Goal: Transaction & Acquisition: Purchase product/service

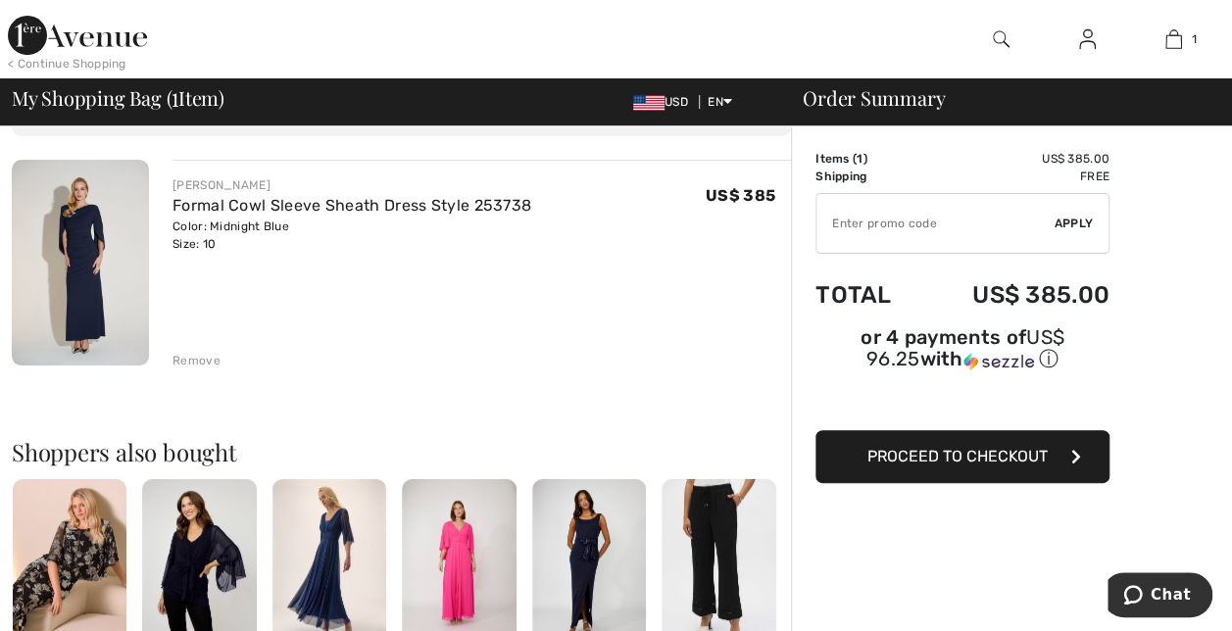
scroll to position [98, 0]
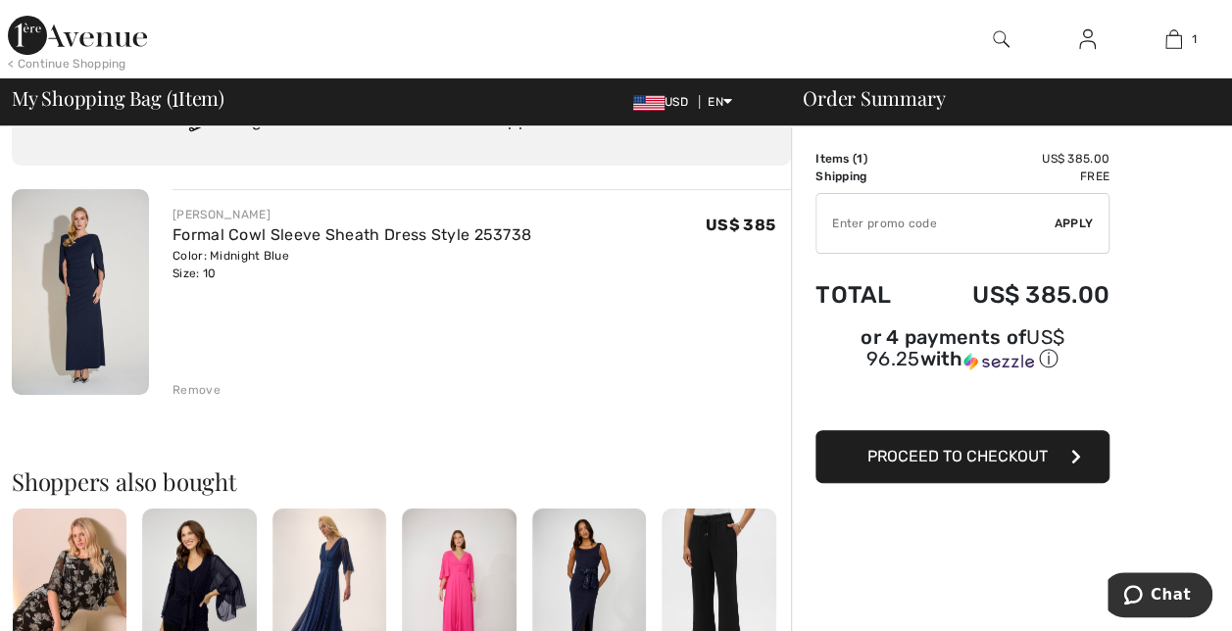
click at [1015, 447] on span "Proceed to Checkout" at bounding box center [957, 456] width 180 height 19
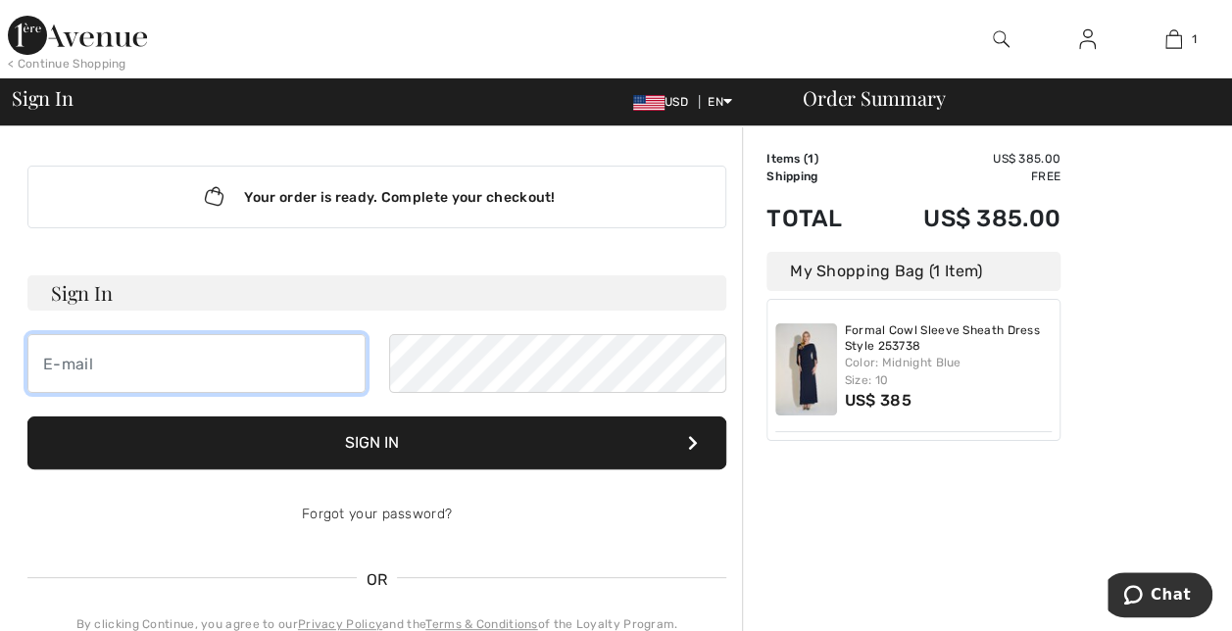
click at [122, 365] on input "email" at bounding box center [196, 363] width 338 height 59
type input "[EMAIL_ADDRESS][DOMAIN_NAME]"
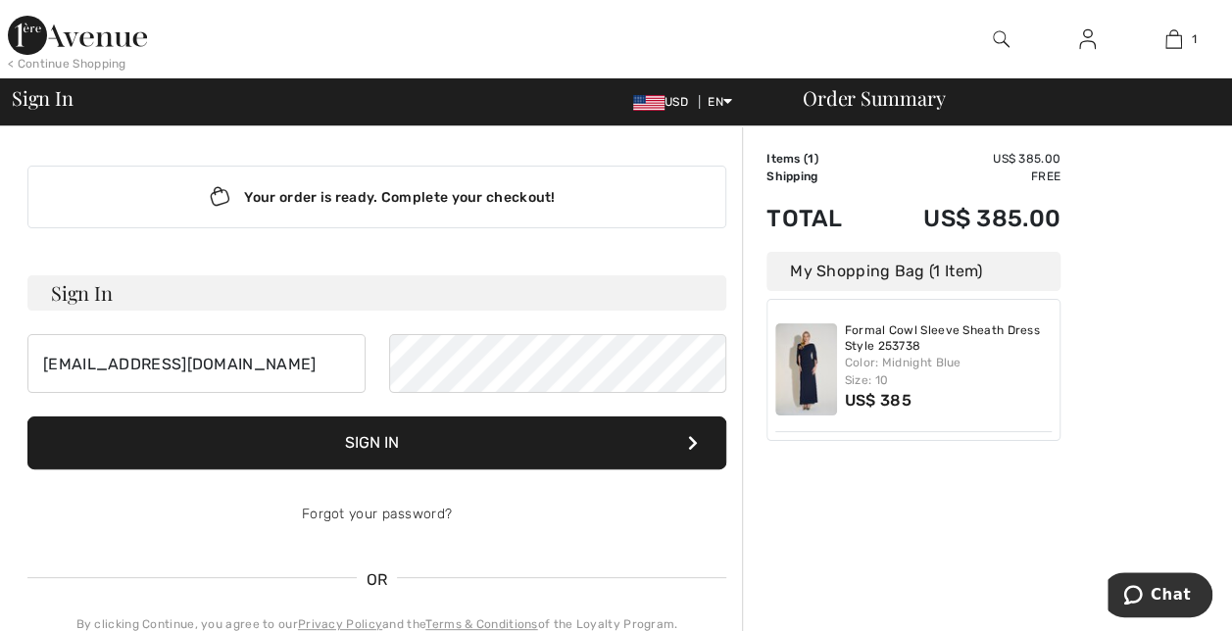
click at [402, 446] on button "Sign In" at bounding box center [376, 443] width 699 height 53
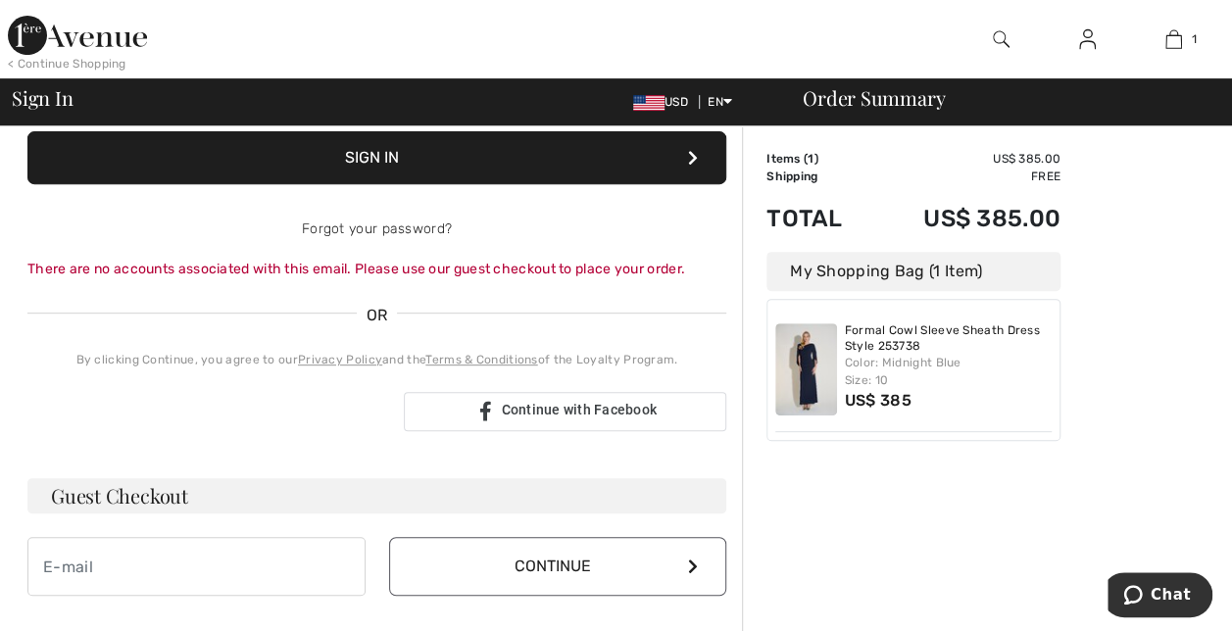
scroll to position [294, 0]
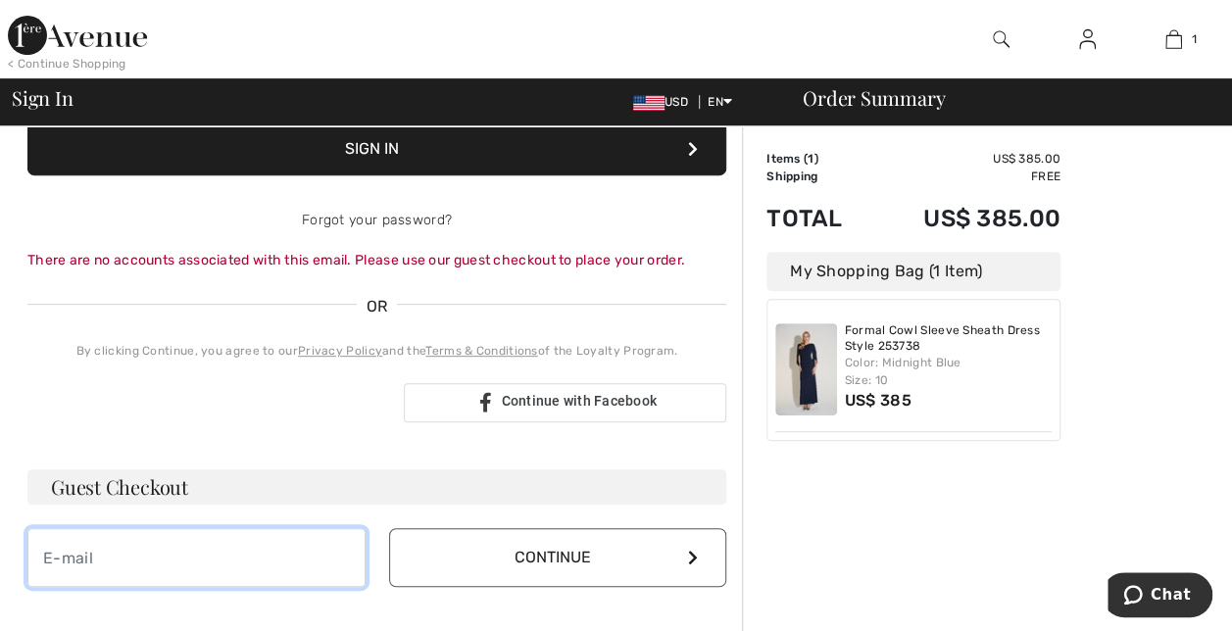
click at [118, 558] on input "email" at bounding box center [196, 557] width 338 height 59
type input "[EMAIL_ADDRESS][DOMAIN_NAME]"
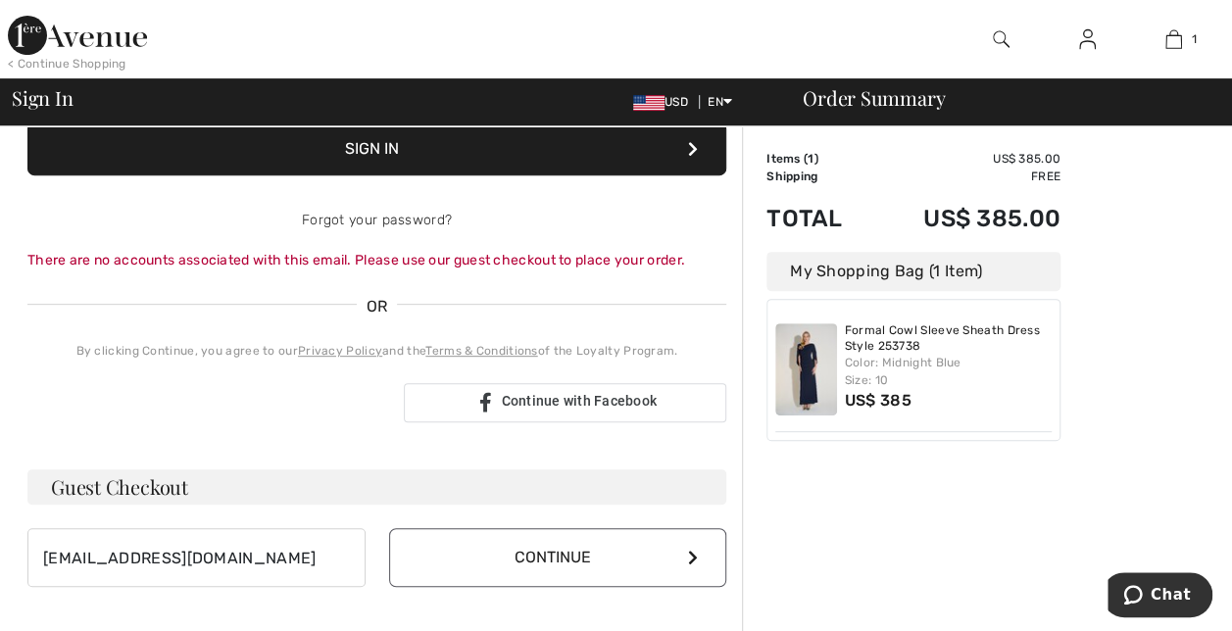
click at [643, 564] on button "Continue" at bounding box center [558, 557] width 338 height 59
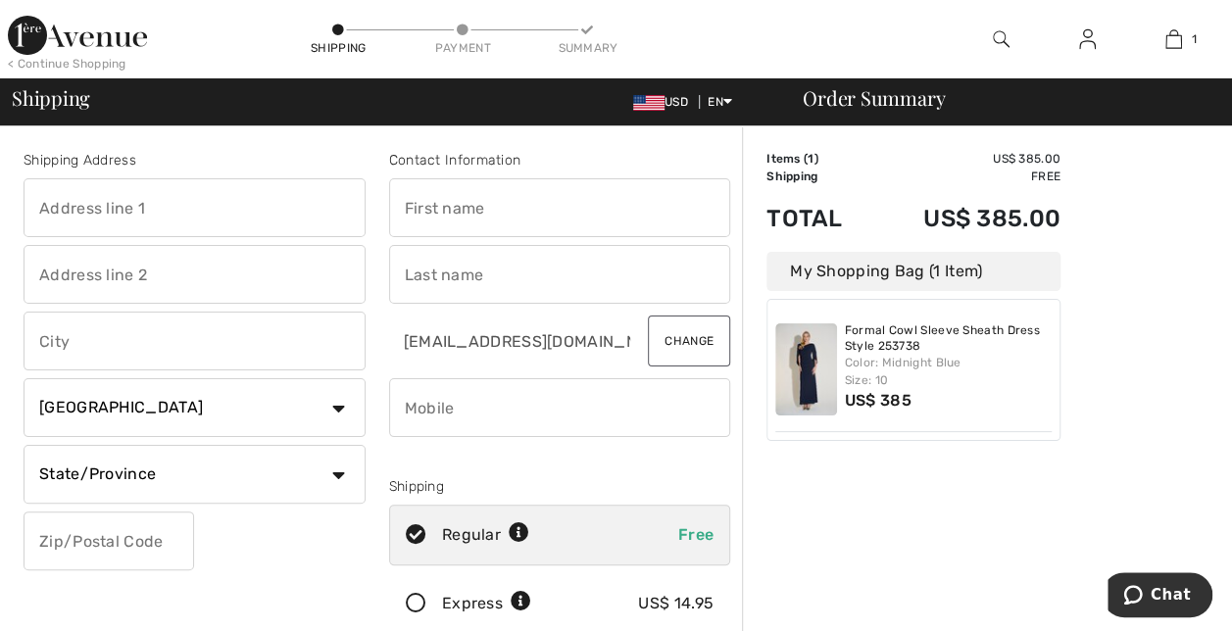
click at [123, 210] on input "text" at bounding box center [195, 207] width 342 height 59
type input "427 Allen Street, Syracuse NY 13210"
type input "Syracuse"
select select "US"
type input "13210"
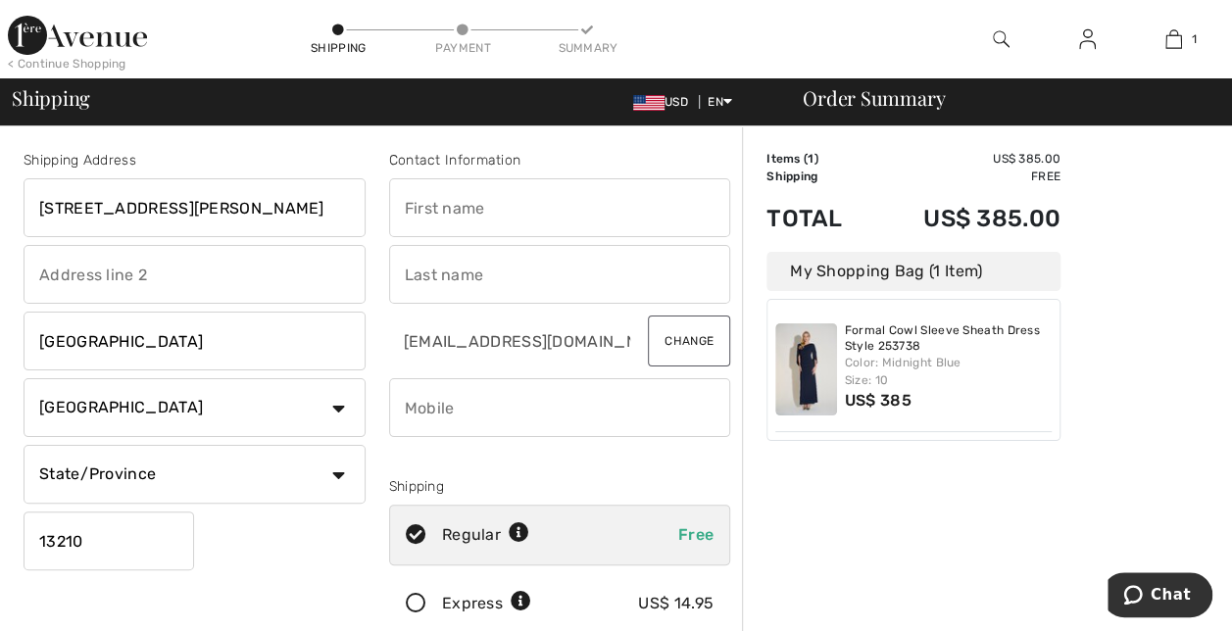
type input "Kathy"
type input "Herron"
type input "5183311753"
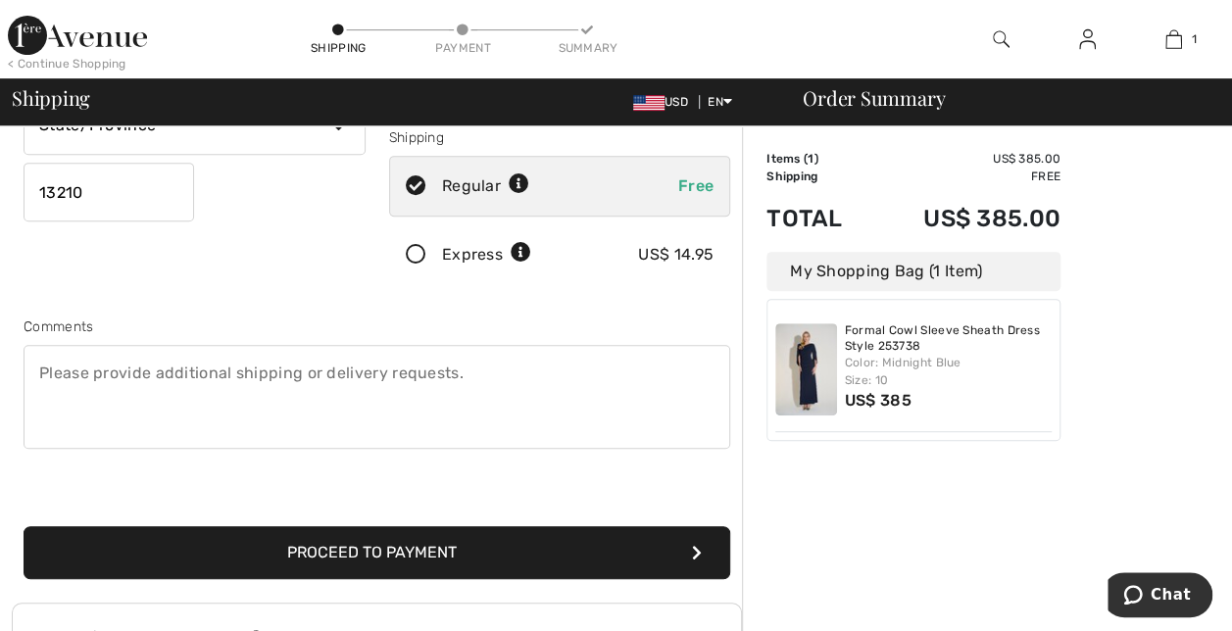
scroll to position [392, 0]
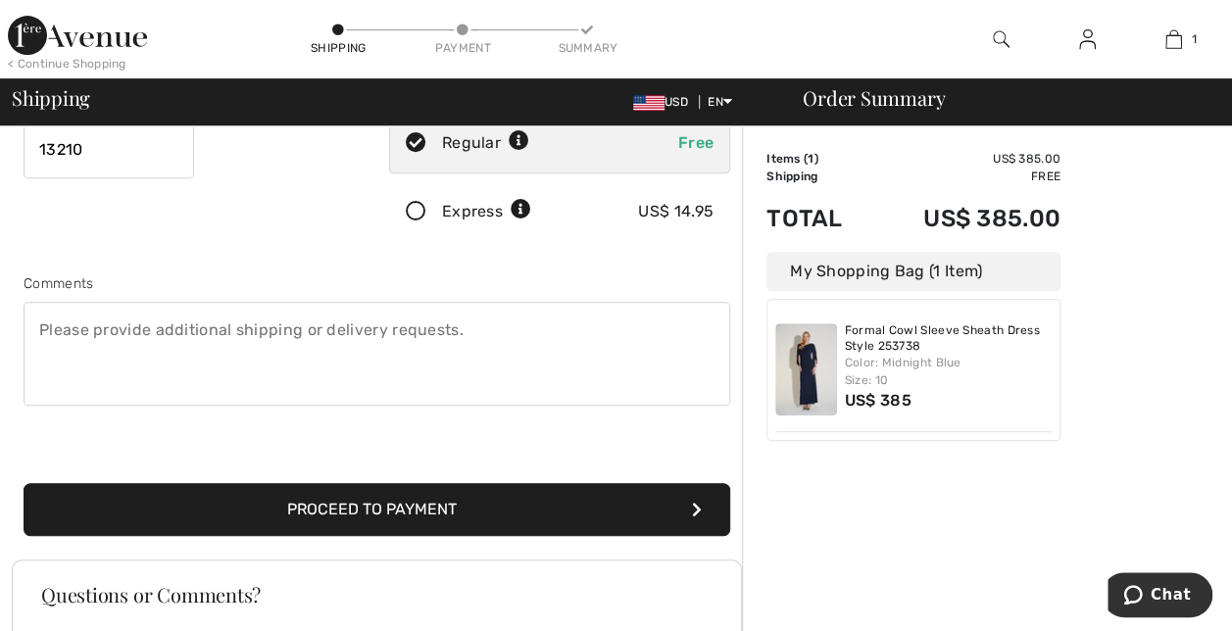
click at [545, 512] on button "Proceed to Payment" at bounding box center [377, 509] width 707 height 53
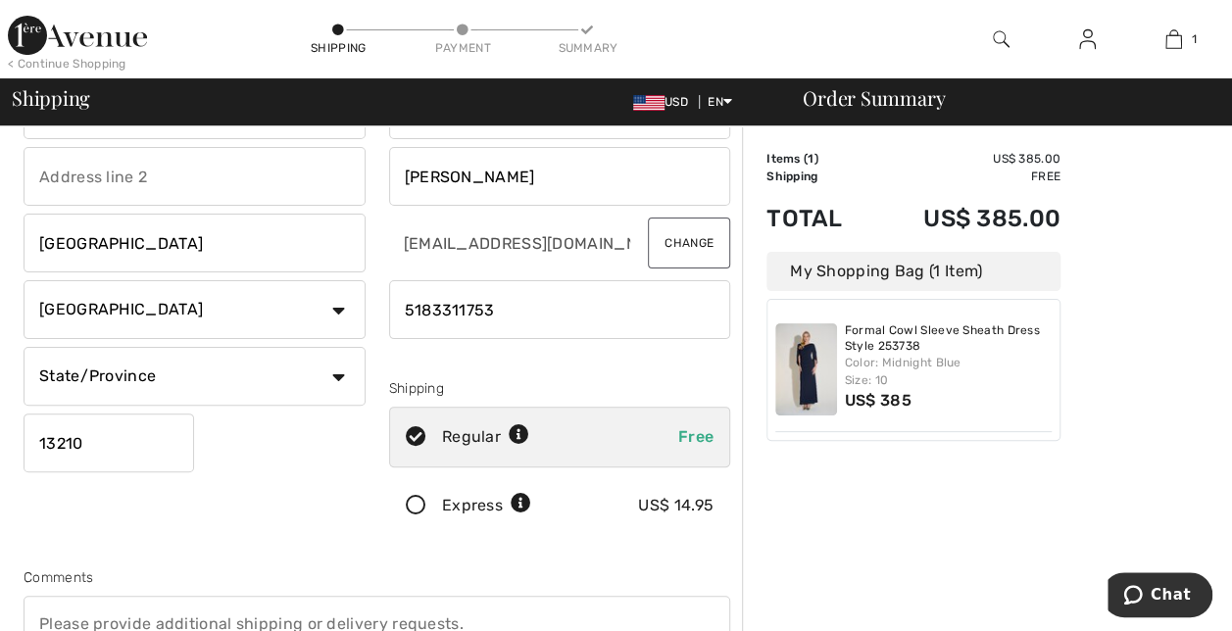
scroll to position [0, 0]
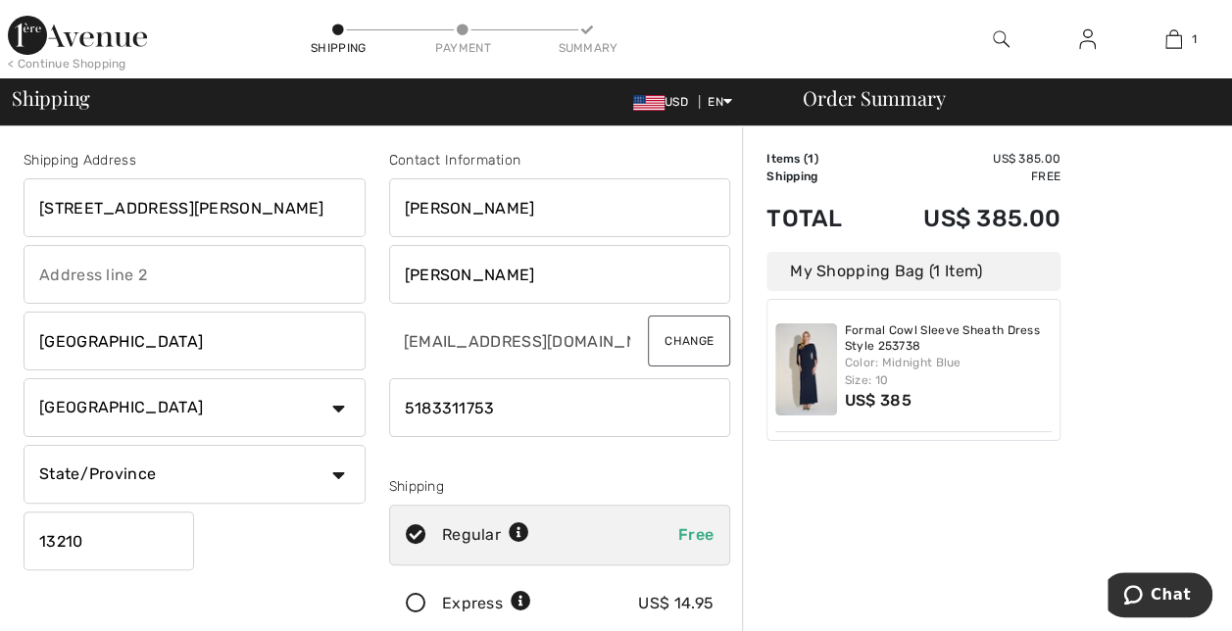
click at [334, 470] on select "State/Province Alabama Alaska American Samoa Arizona Arkansas California Colora…" at bounding box center [195, 474] width 342 height 59
select select "NY"
click at [24, 445] on select "State/Province Alabama Alaska American Samoa Arizona Arkansas California Colora…" at bounding box center [195, 474] width 342 height 59
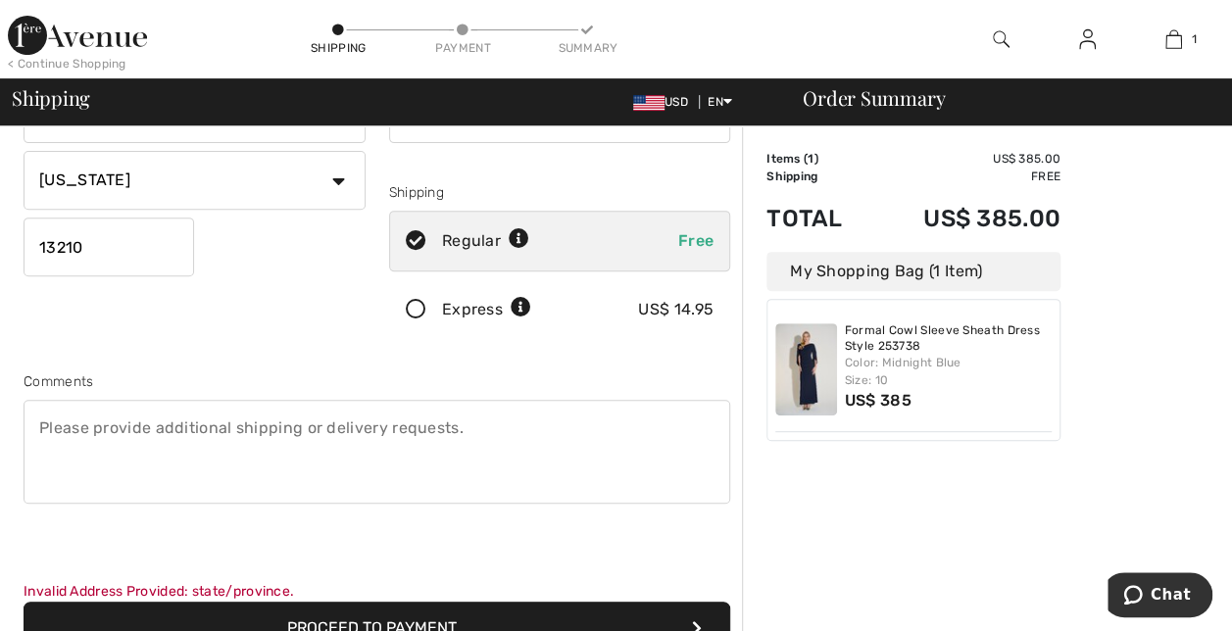
scroll to position [392, 0]
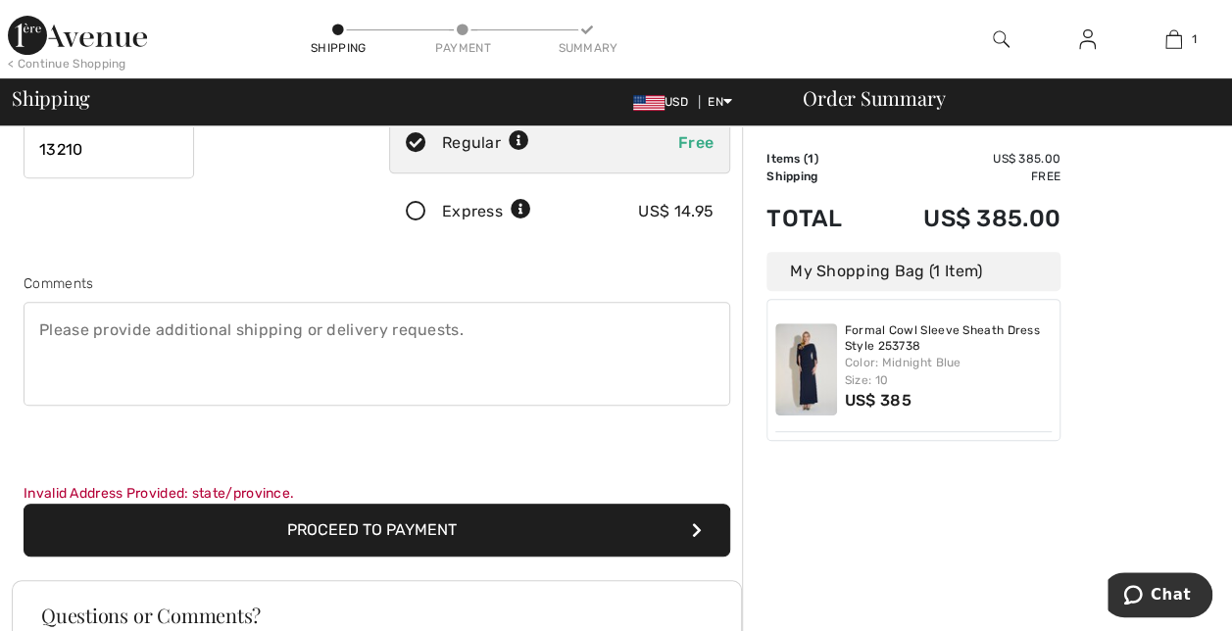
click at [316, 527] on button "Proceed to Payment" at bounding box center [377, 530] width 707 height 53
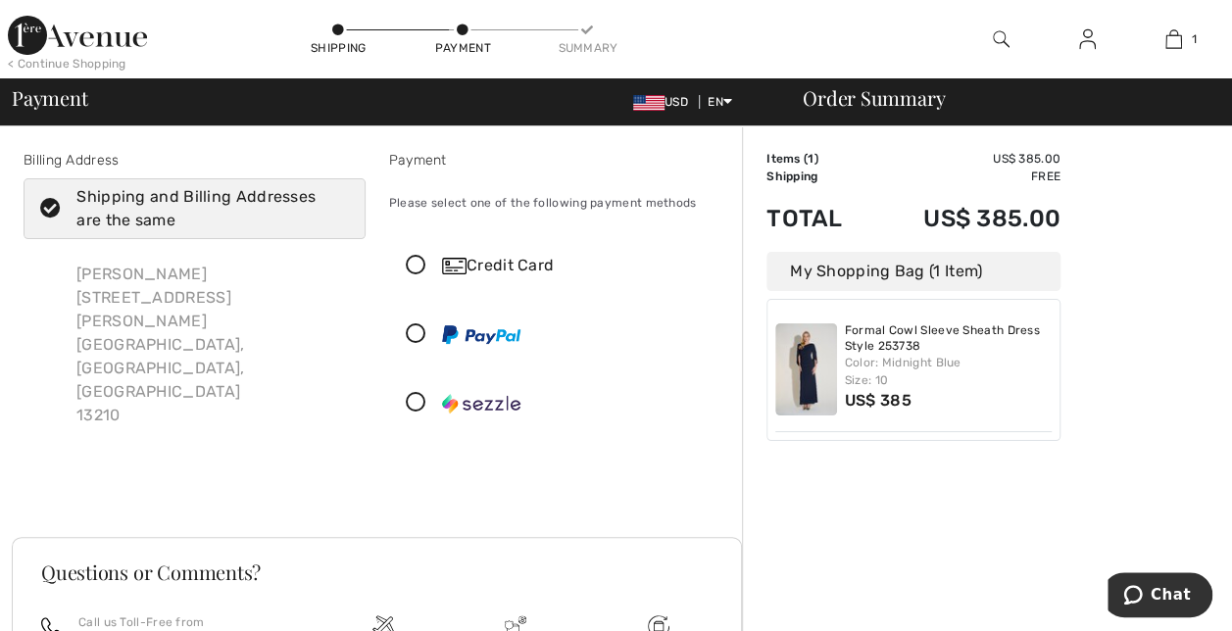
click at [414, 259] on icon at bounding box center [416, 266] width 52 height 21
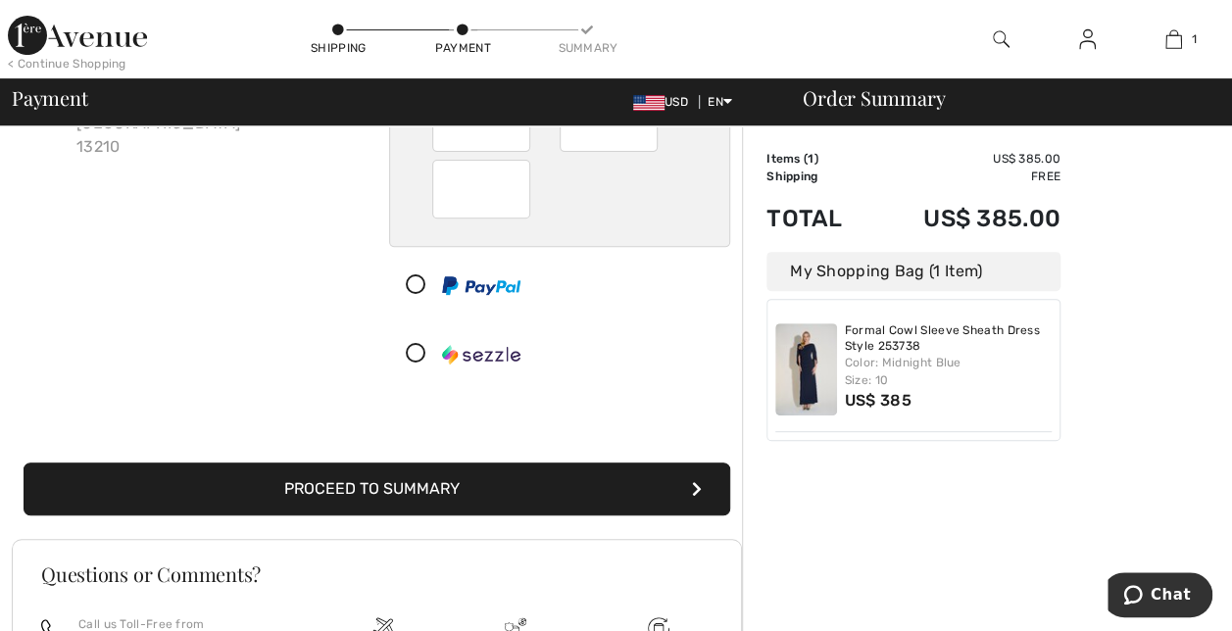
scroll to position [294, 0]
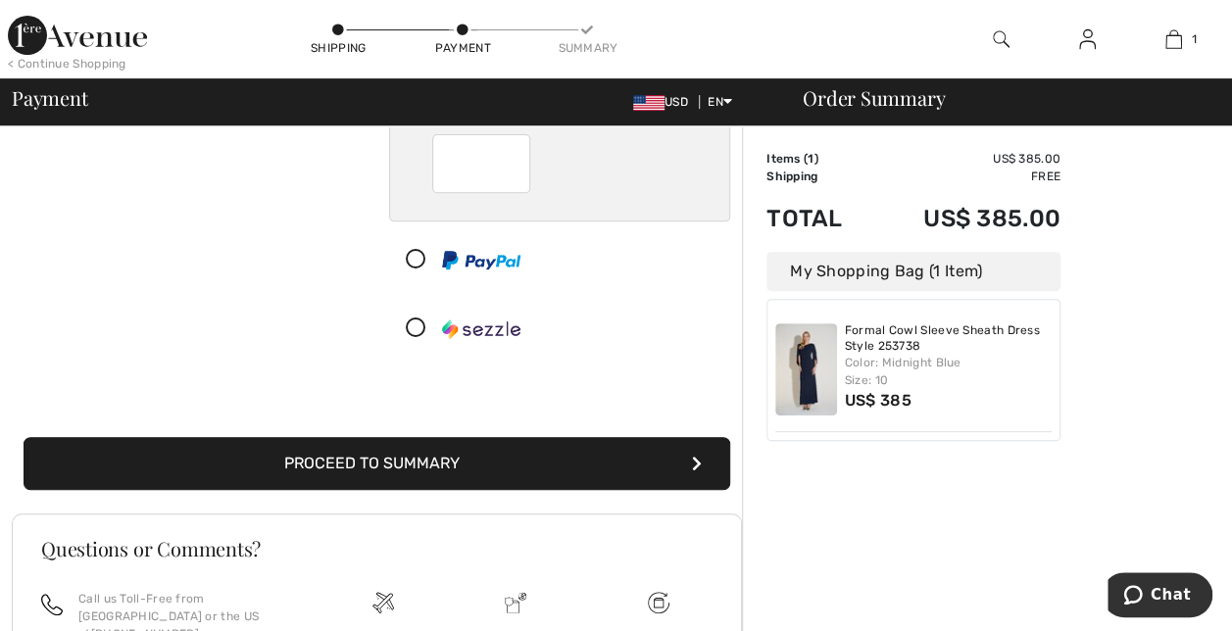
click at [586, 466] on button "Proceed to Summary" at bounding box center [377, 463] width 707 height 53
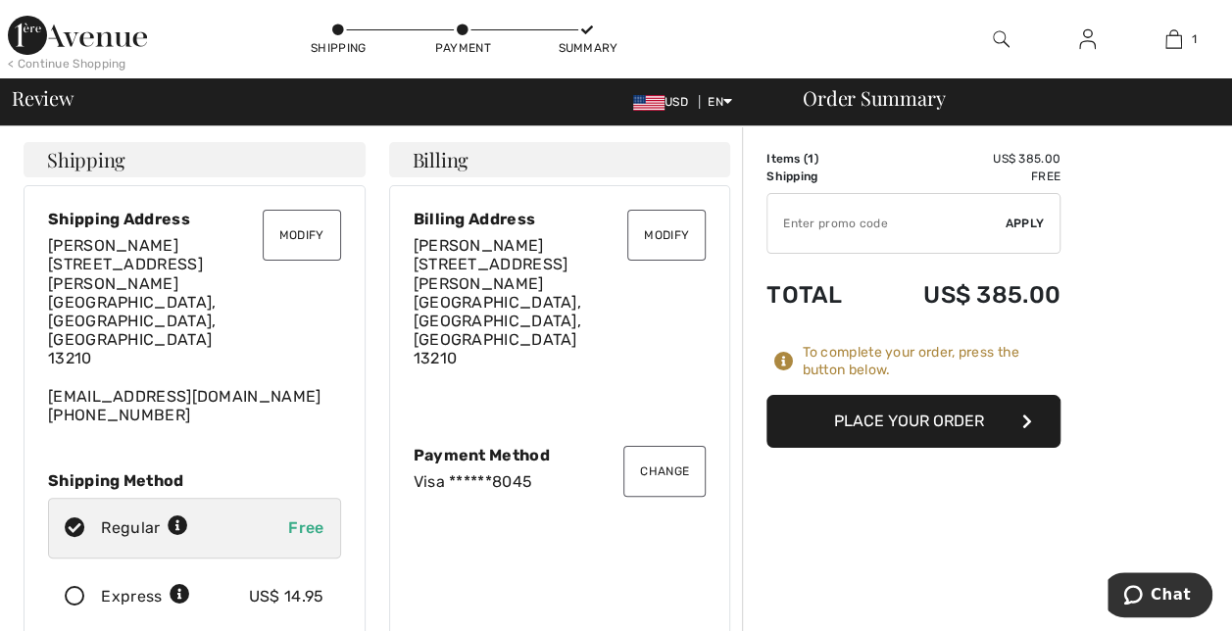
click at [870, 417] on button "Place Your Order" at bounding box center [913, 421] width 294 height 53
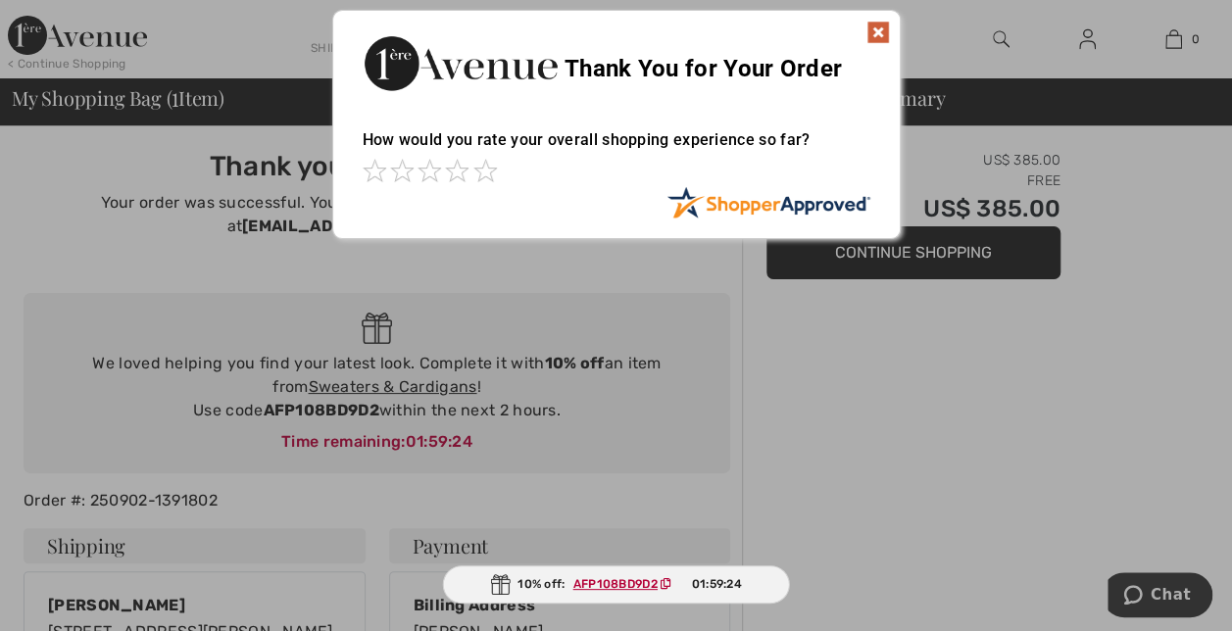
click at [876, 25] on img at bounding box center [878, 33] width 24 height 24
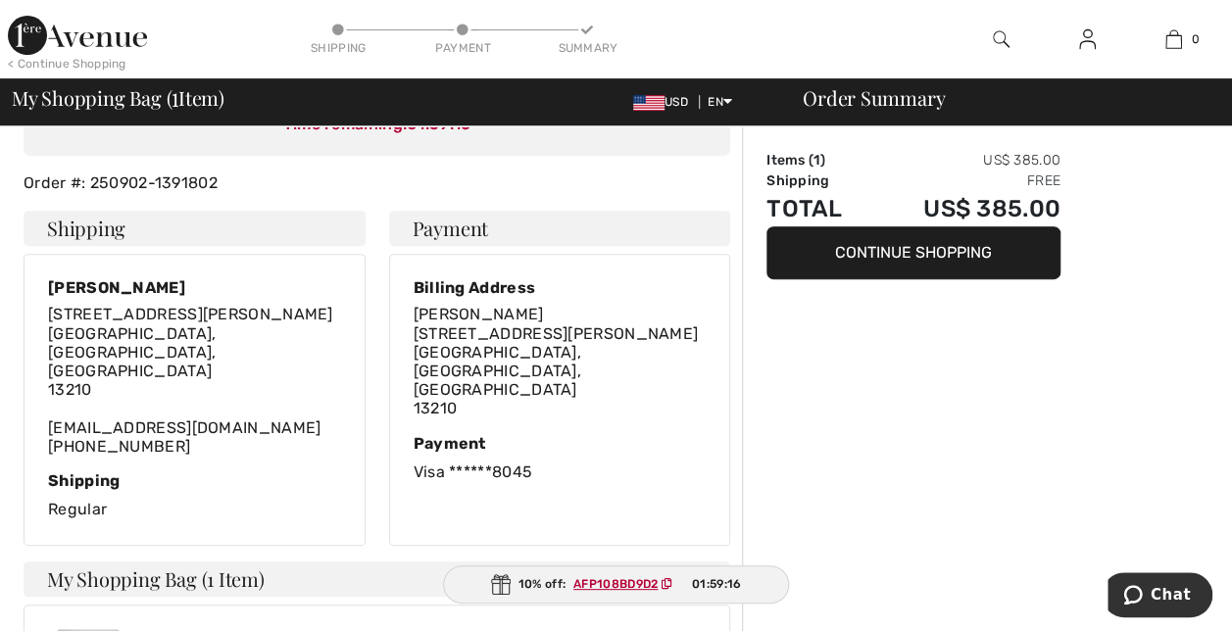
scroll to position [98, 0]
